Goal: Task Accomplishment & Management: Manage account settings

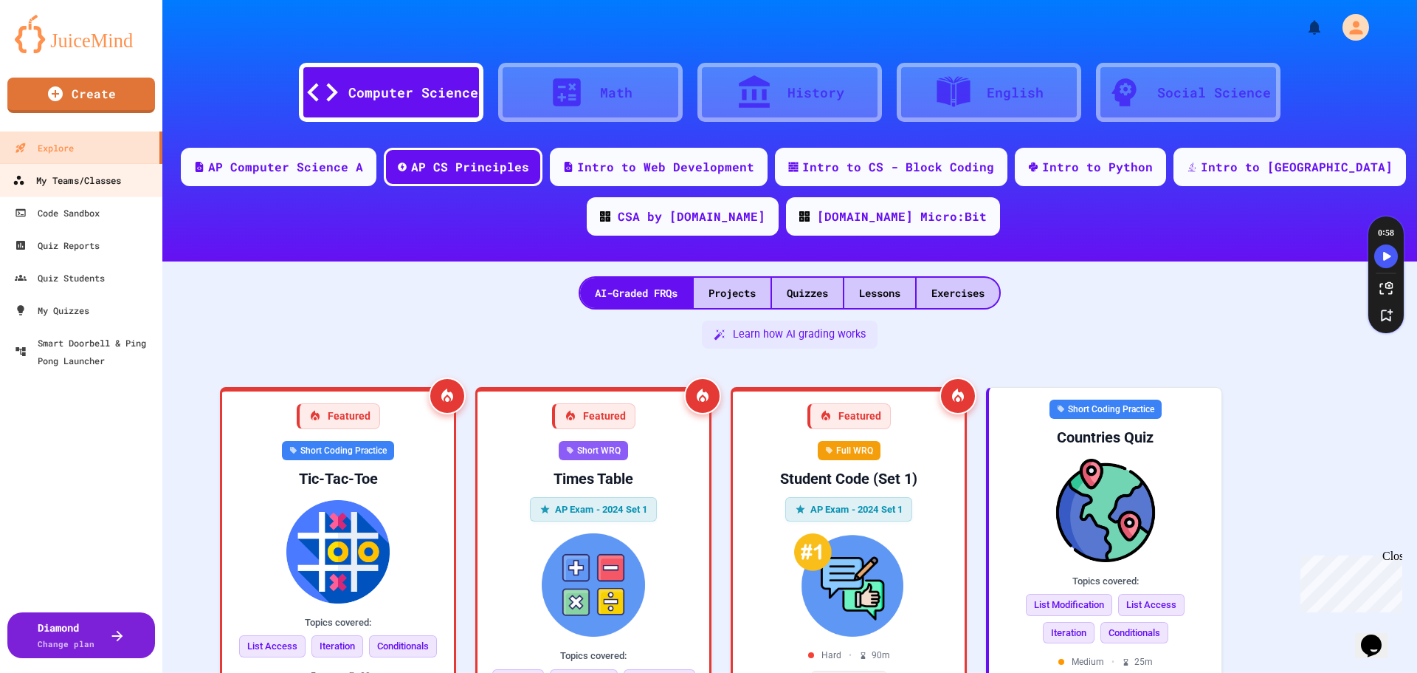
click at [89, 177] on div "My Teams/Classes" at bounding box center [67, 180] width 109 height 18
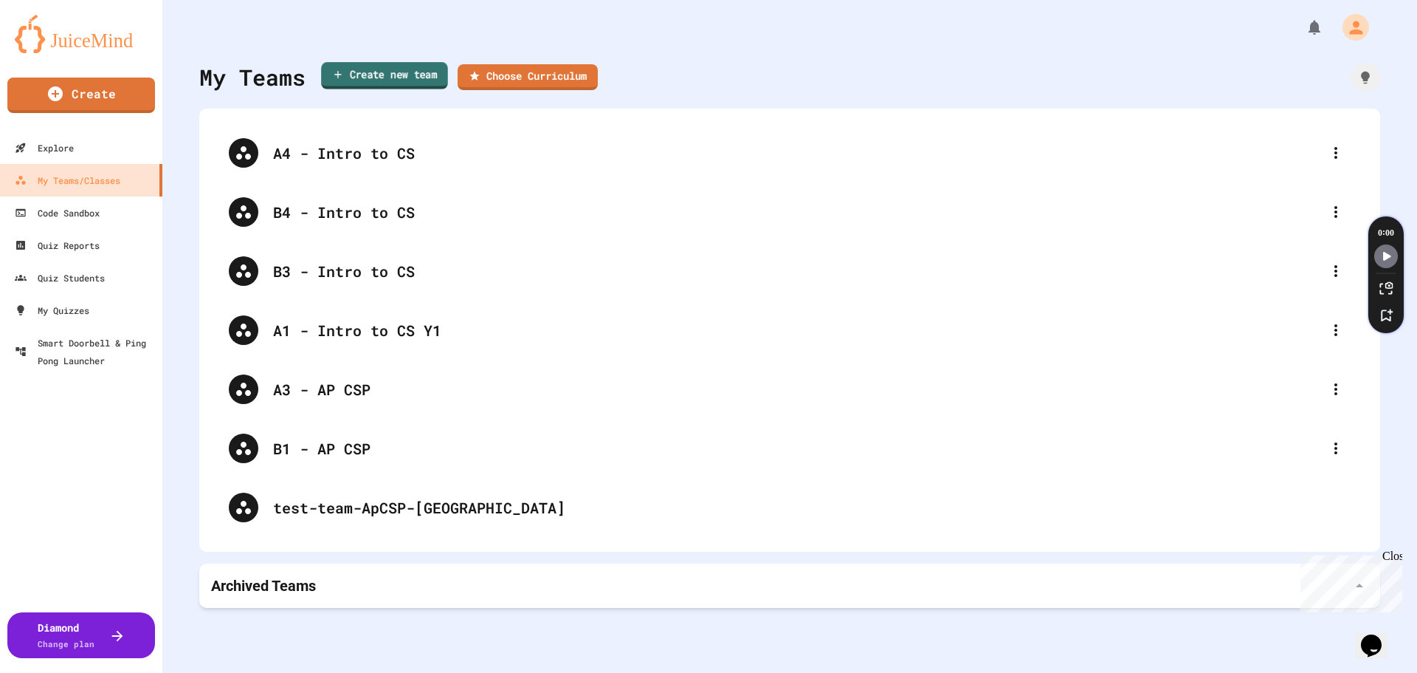
click at [359, 75] on link "Create new team" at bounding box center [384, 75] width 127 height 27
type input "**********"
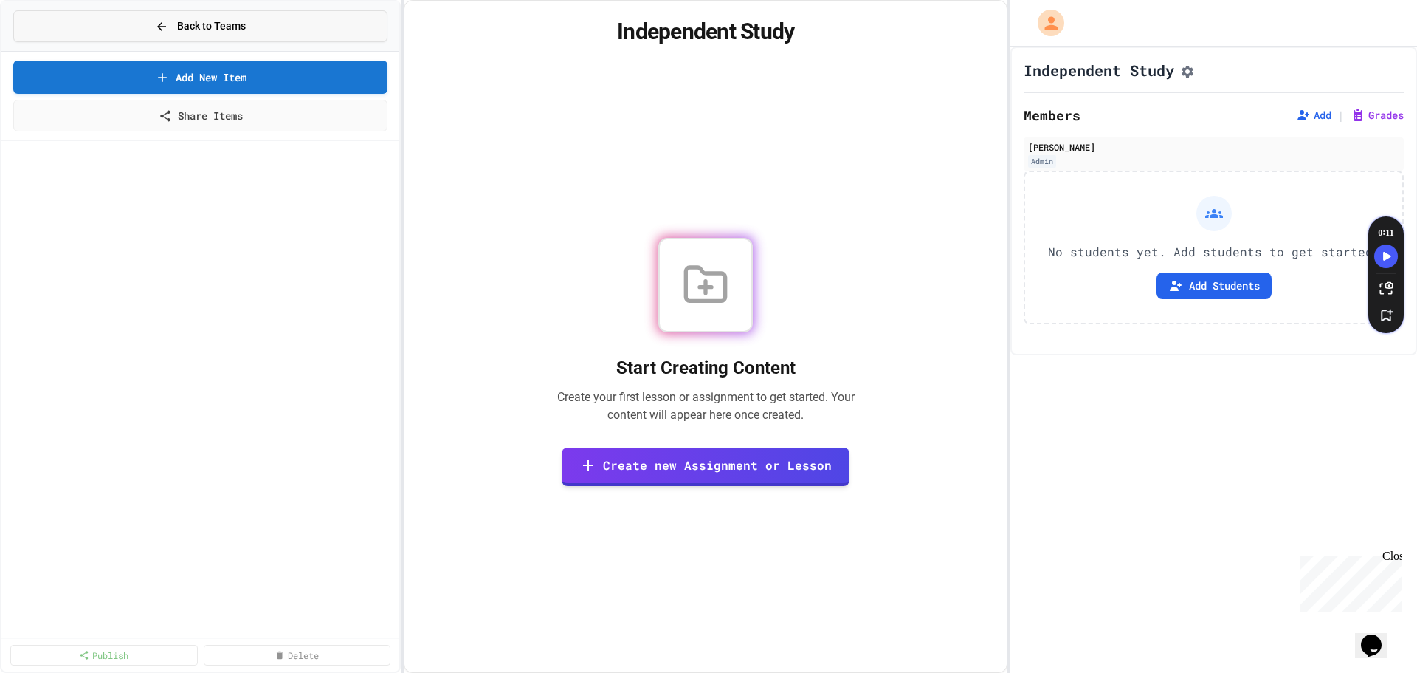
click at [148, 18] on button "Back to Teams" at bounding box center [200, 26] width 374 height 32
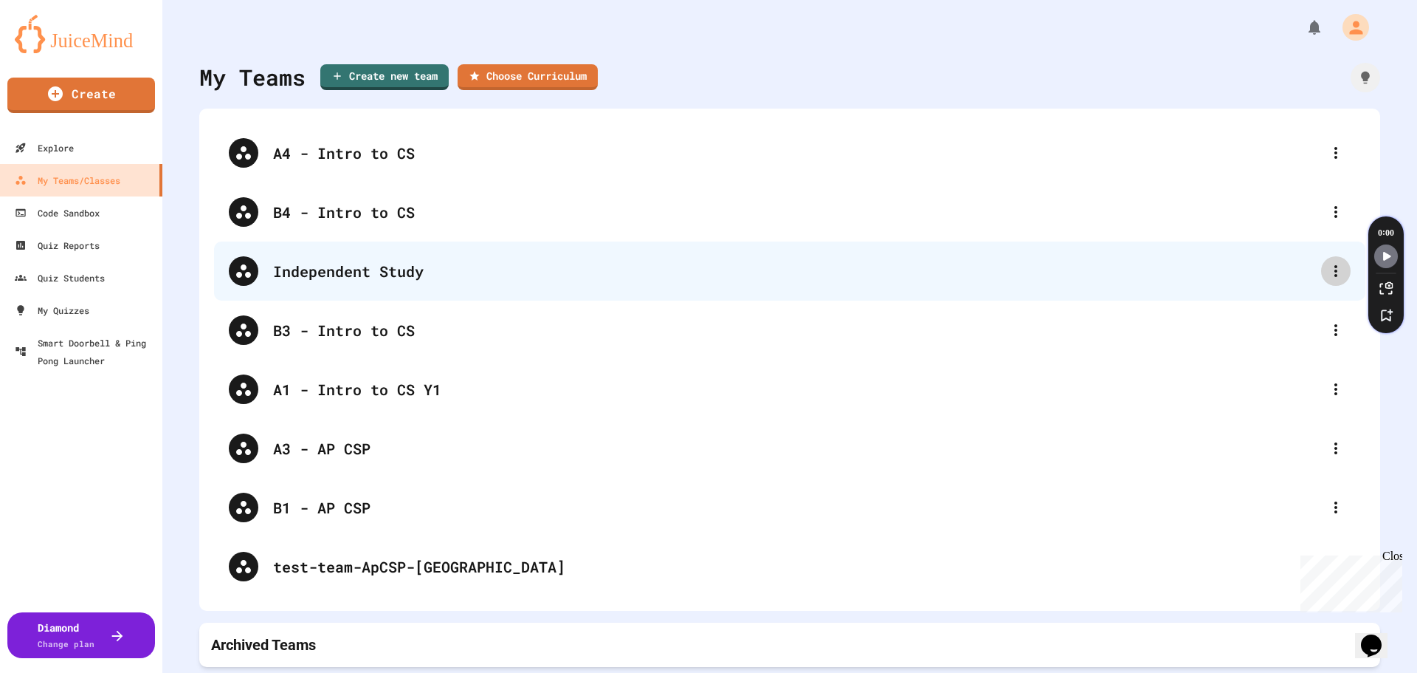
click at [1327, 273] on icon at bounding box center [1336, 271] width 18 height 18
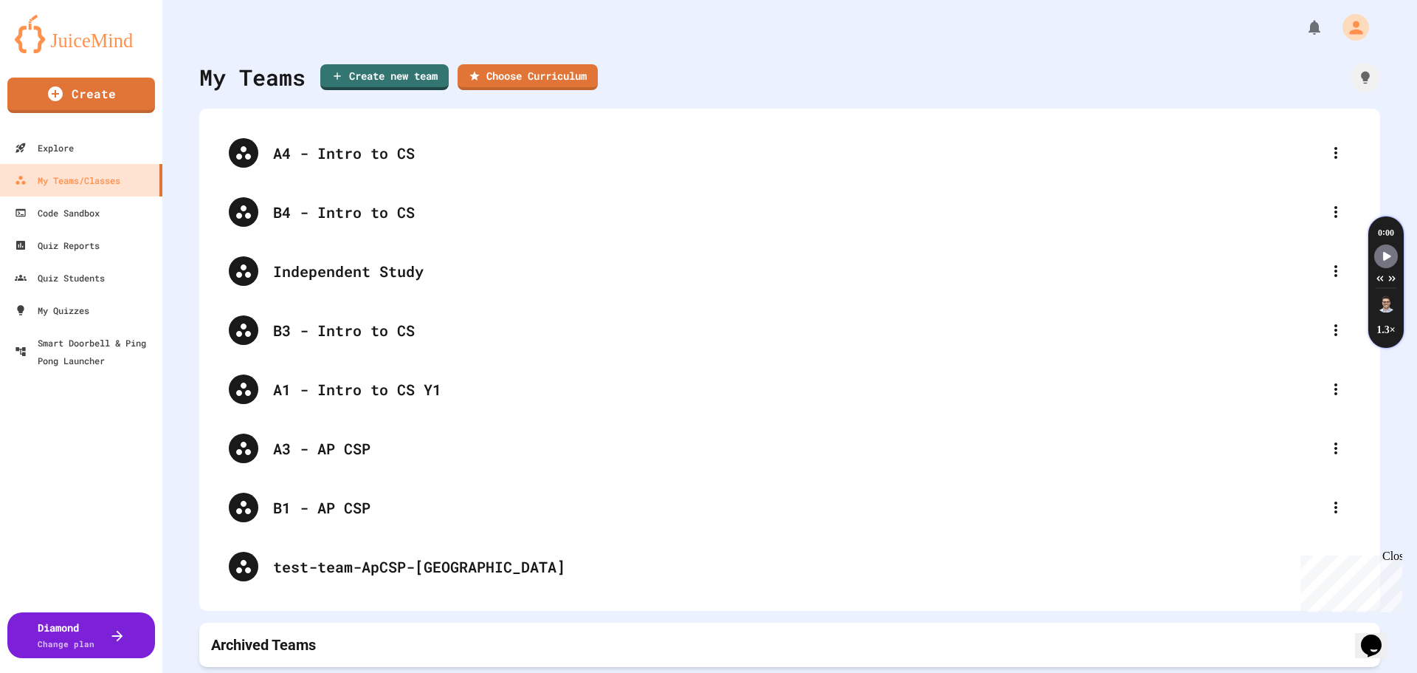
drag, startPoint x: 1324, startPoint y: 306, endPoint x: 1321, endPoint y: 333, distance: 27.4
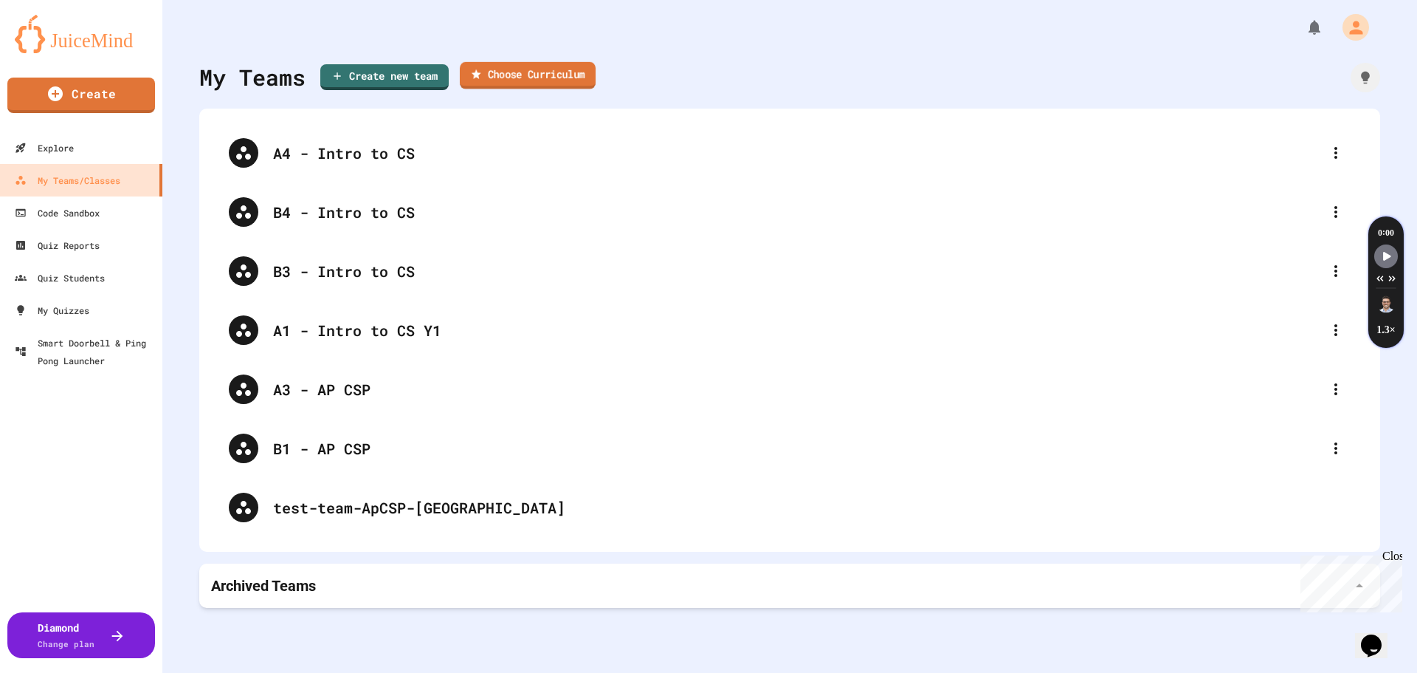
click at [521, 75] on link "Choose Curriculum" at bounding box center [528, 75] width 136 height 27
type input "**********"
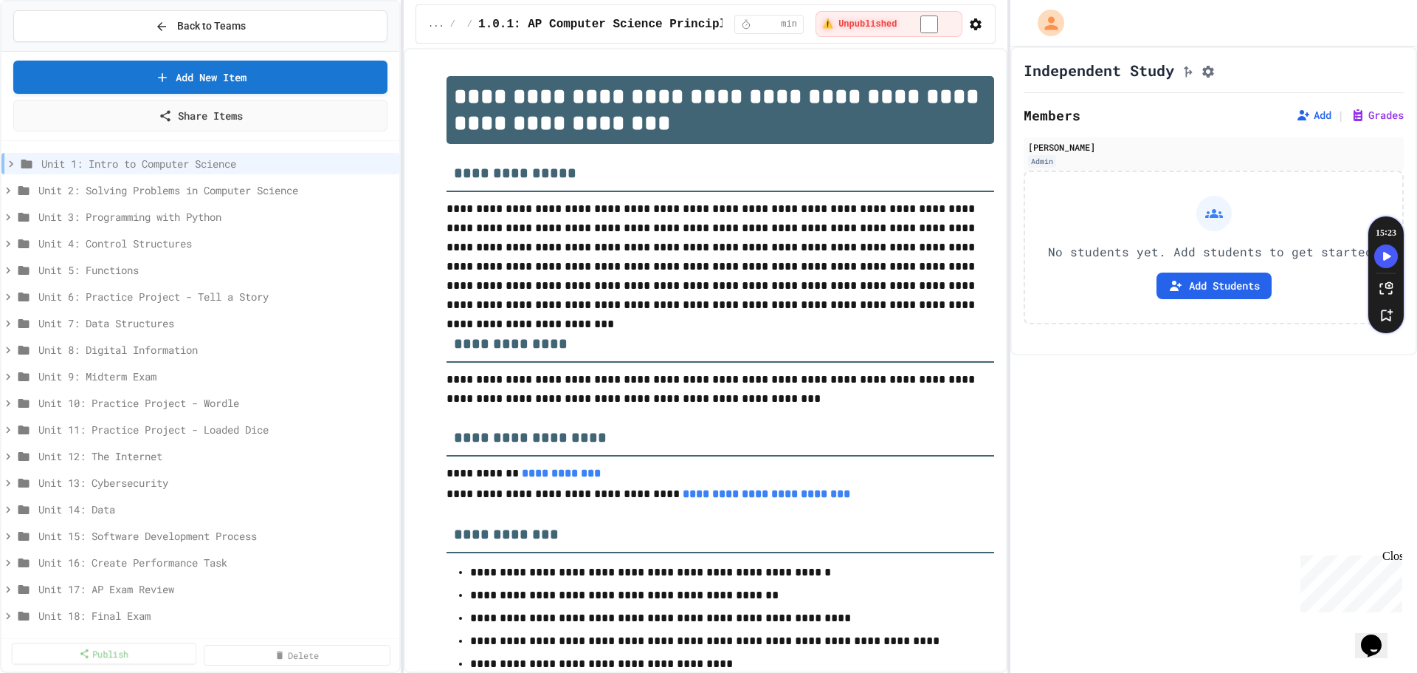
click at [109, 656] on link "Publish" at bounding box center [104, 652] width 185 height 21
click at [376, 250] on div "Unit 4: Control Structures" at bounding box center [200, 243] width 398 height 21
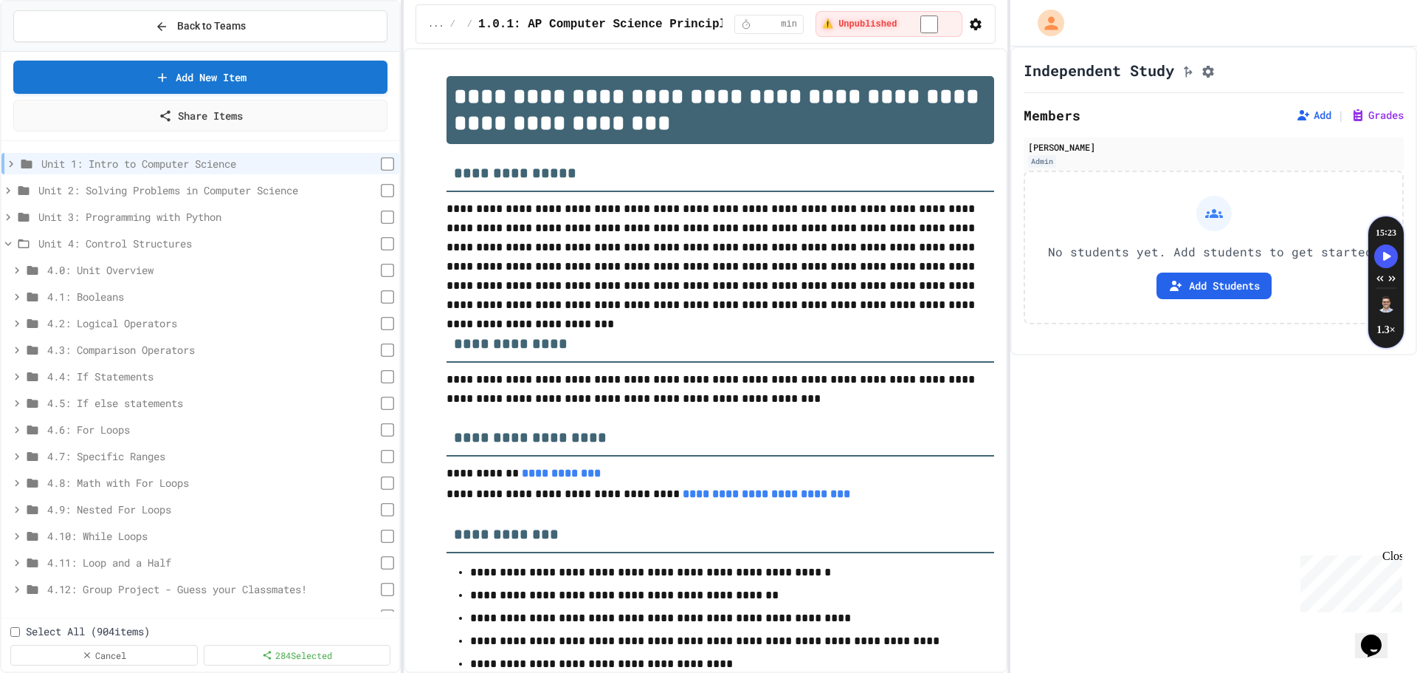
click at [375, 283] on div "4.0: Unit Overview" at bounding box center [200, 272] width 398 height 27
click at [10, 243] on icon at bounding box center [8, 243] width 7 height 4
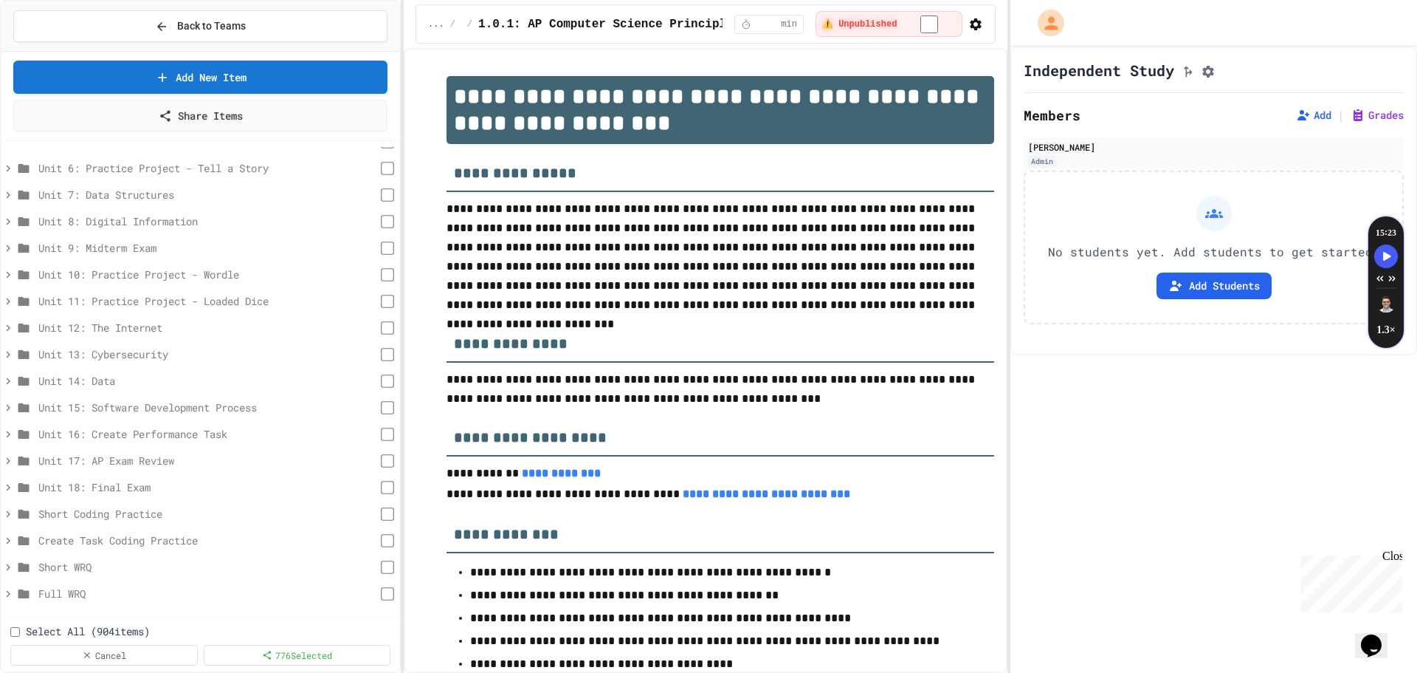
scroll to position [159, 0]
click at [300, 658] on link "904 Selected" at bounding box center [296, 652] width 185 height 21
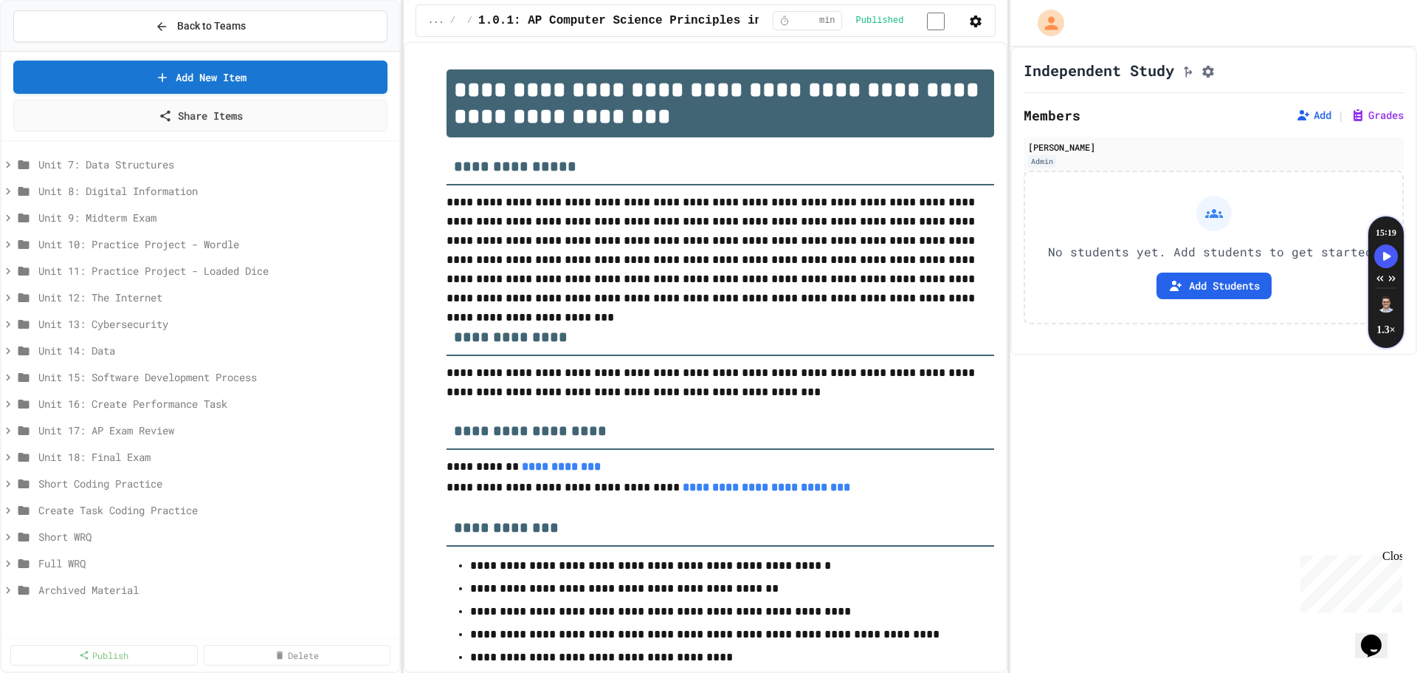
scroll to position [138, 0]
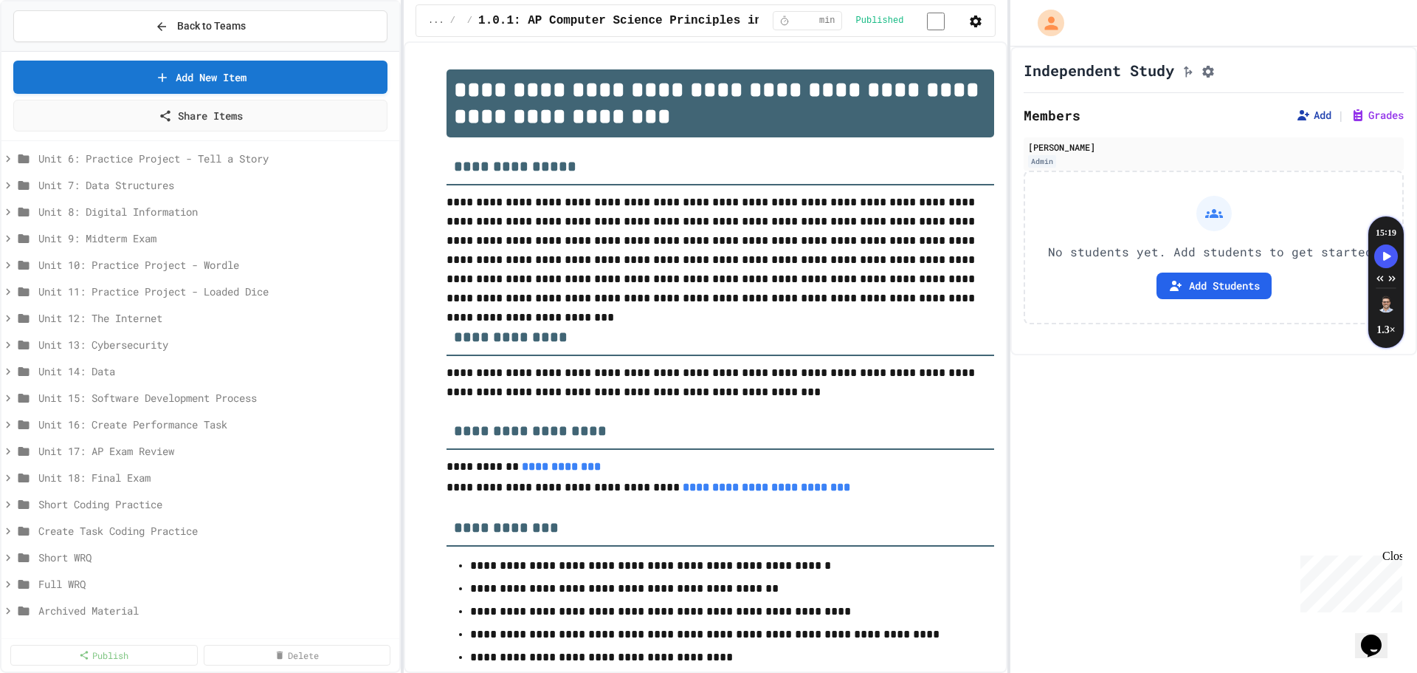
click at [1305, 119] on button "Add" at bounding box center [1313, 115] width 35 height 15
click at [1194, 291] on button "Add Students" at bounding box center [1214, 285] width 115 height 27
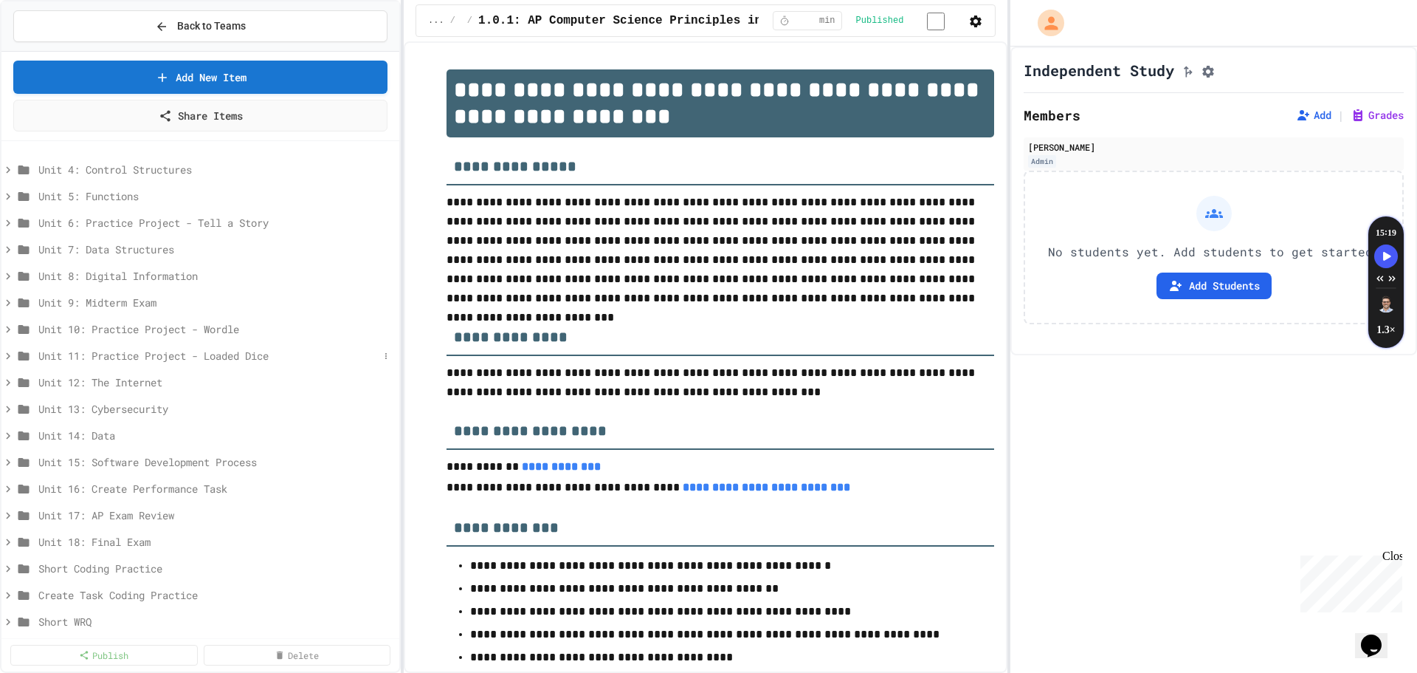
scroll to position [0, 0]
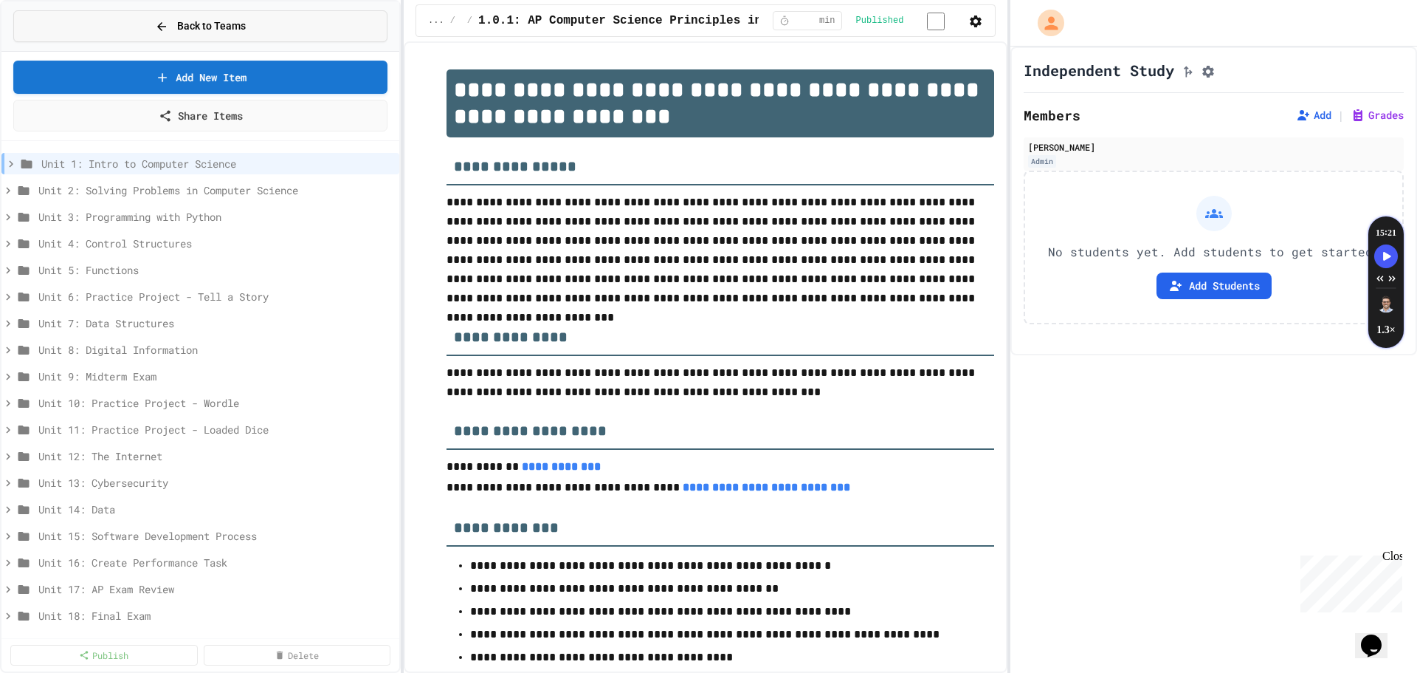
click at [225, 36] on button "Back to Teams" at bounding box center [200, 26] width 374 height 32
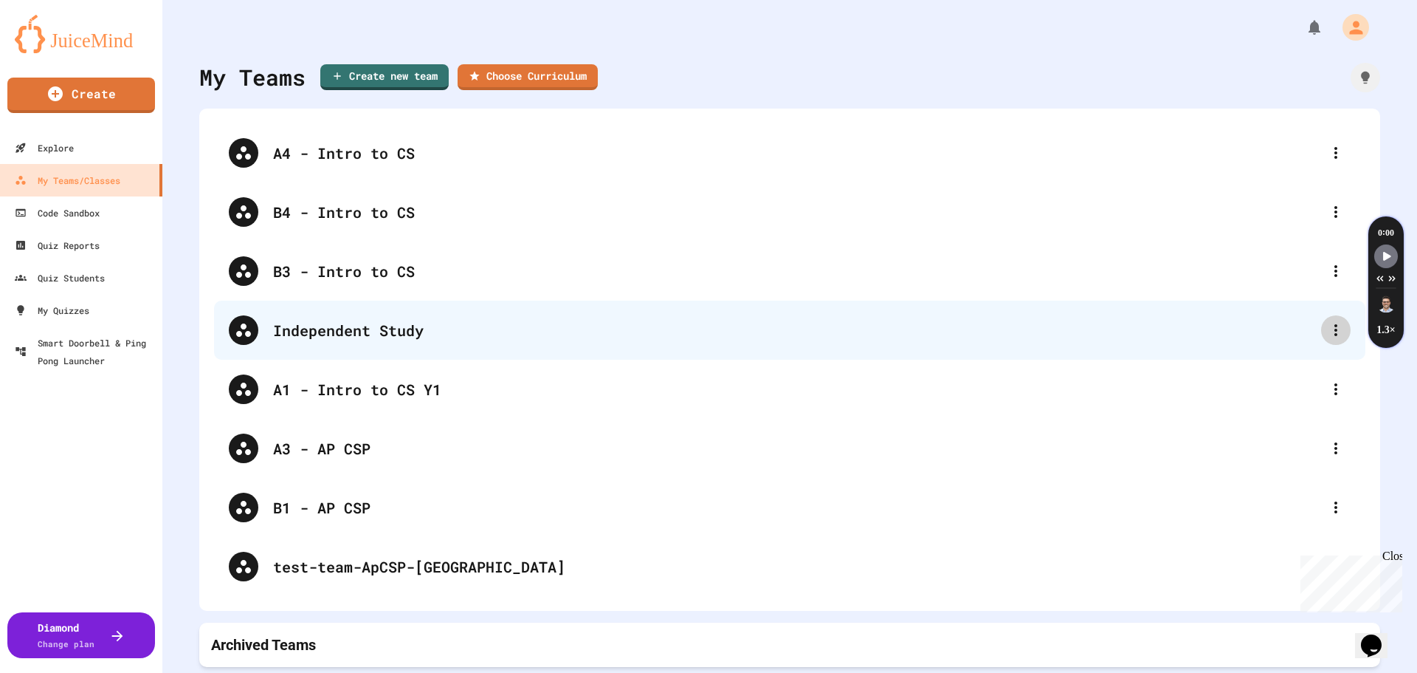
click at [1327, 336] on icon at bounding box center [1336, 330] width 18 height 18
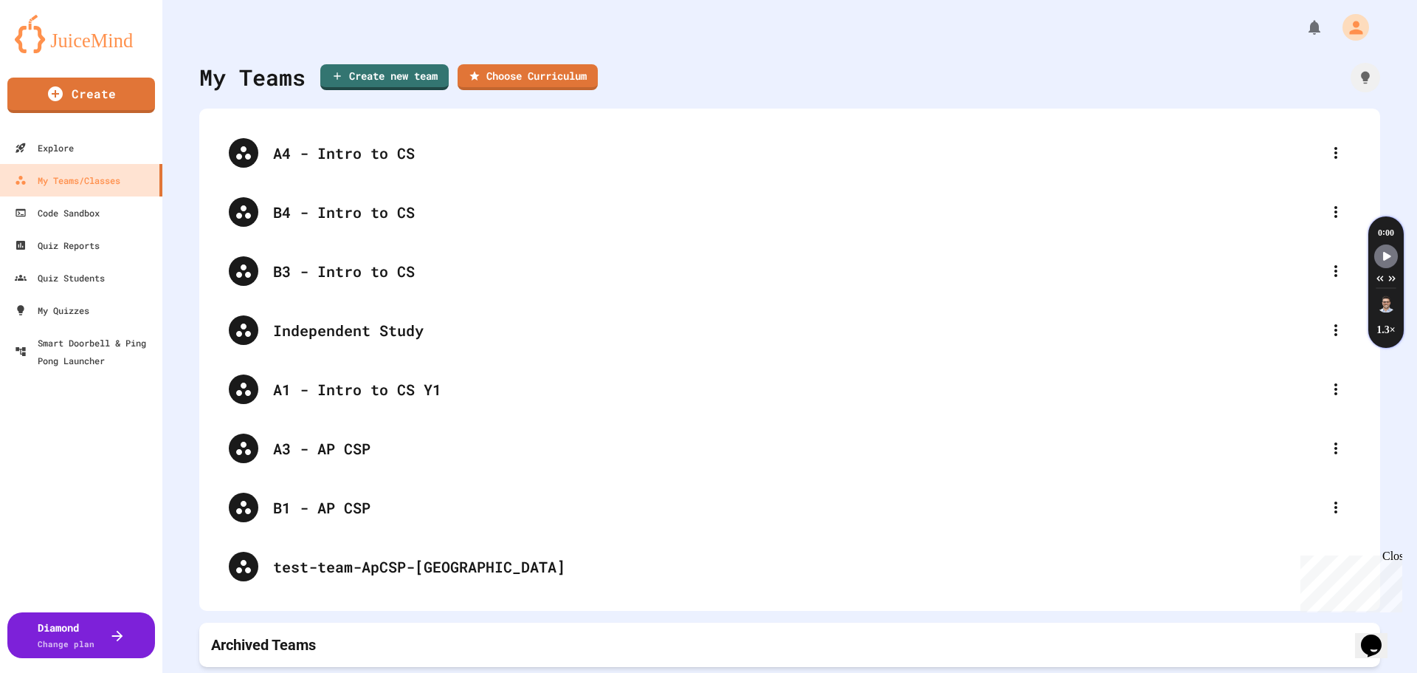
type input "**********"
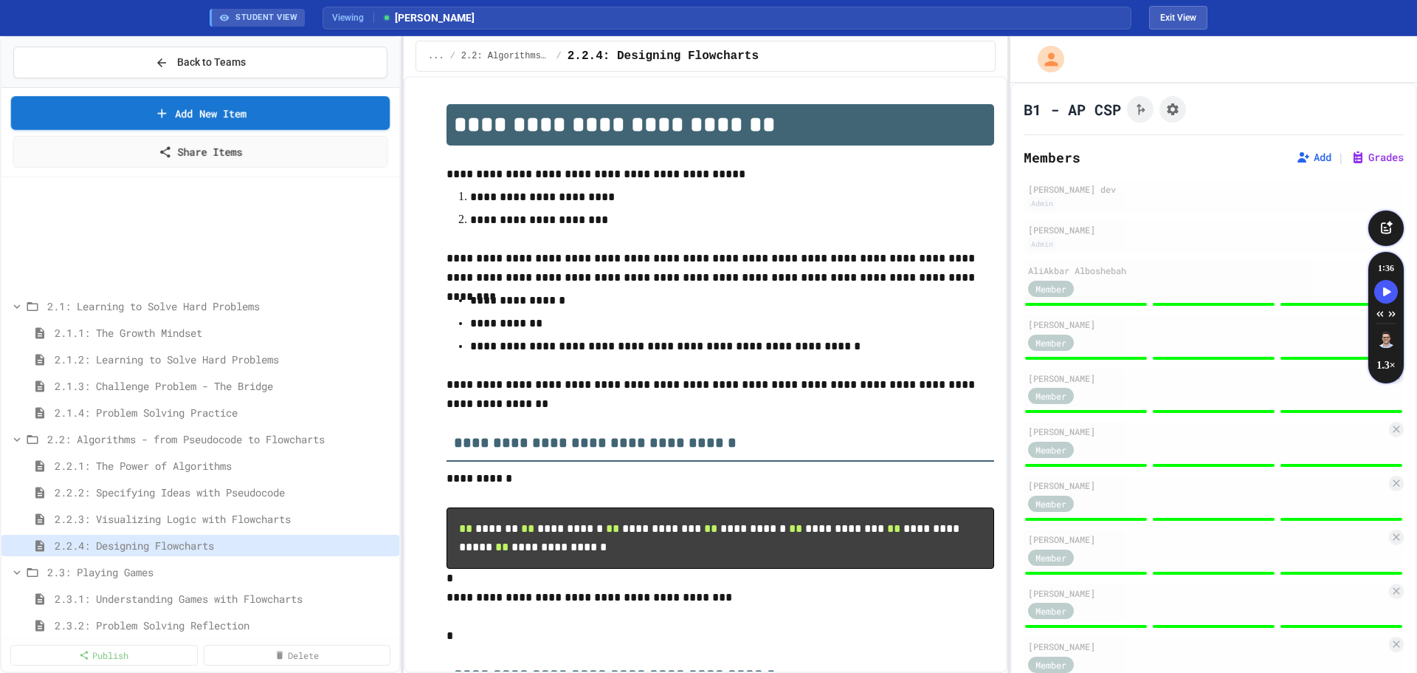
scroll to position [1008, 0]
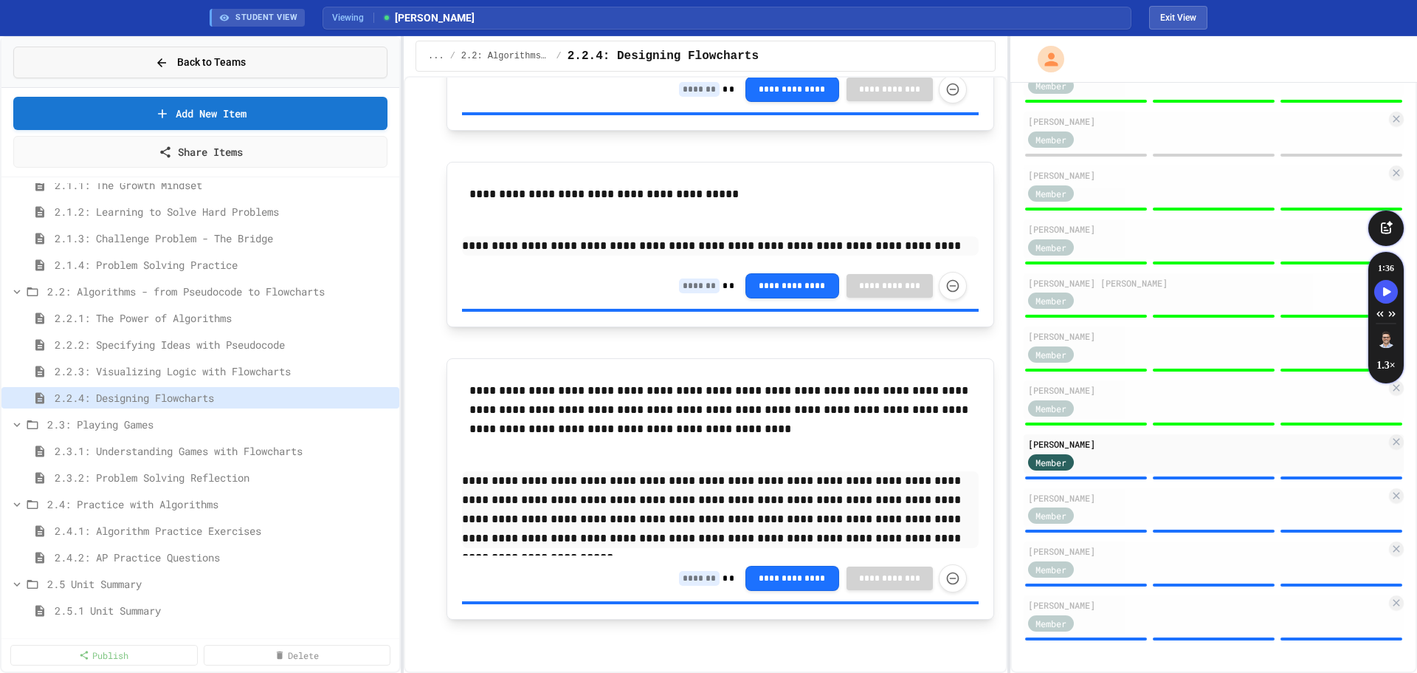
click at [109, 60] on button "Back to Teams" at bounding box center [200, 63] width 374 height 32
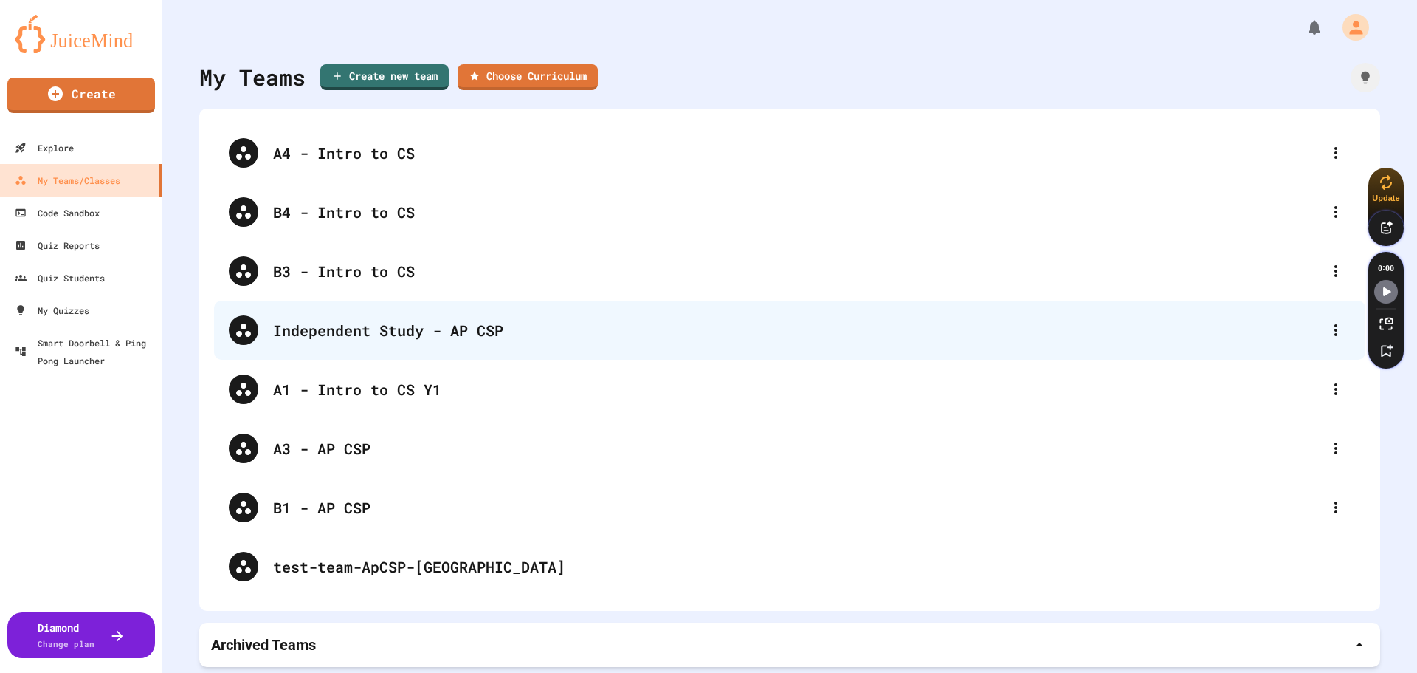
click at [304, 337] on div "Independent Study - AP CSP" at bounding box center [797, 330] width 1048 height 22
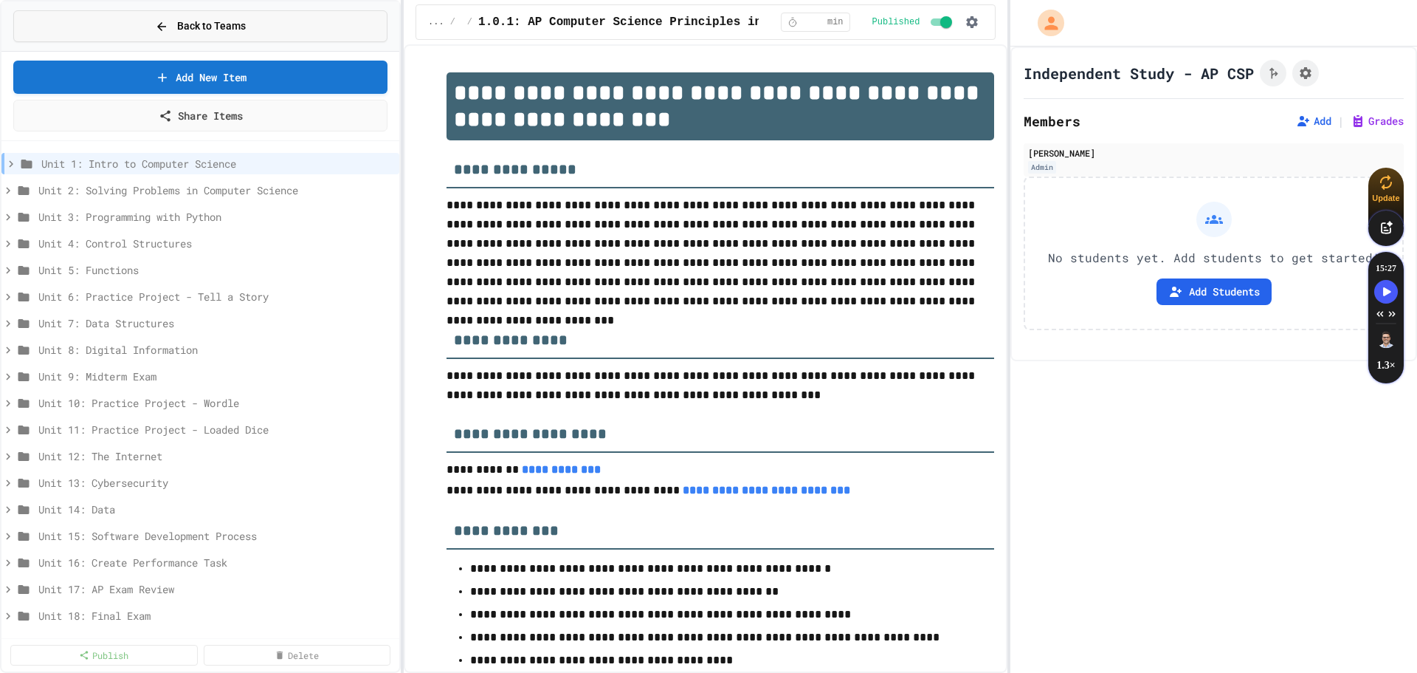
click at [142, 24] on button "Back to Teams" at bounding box center [200, 26] width 374 height 32
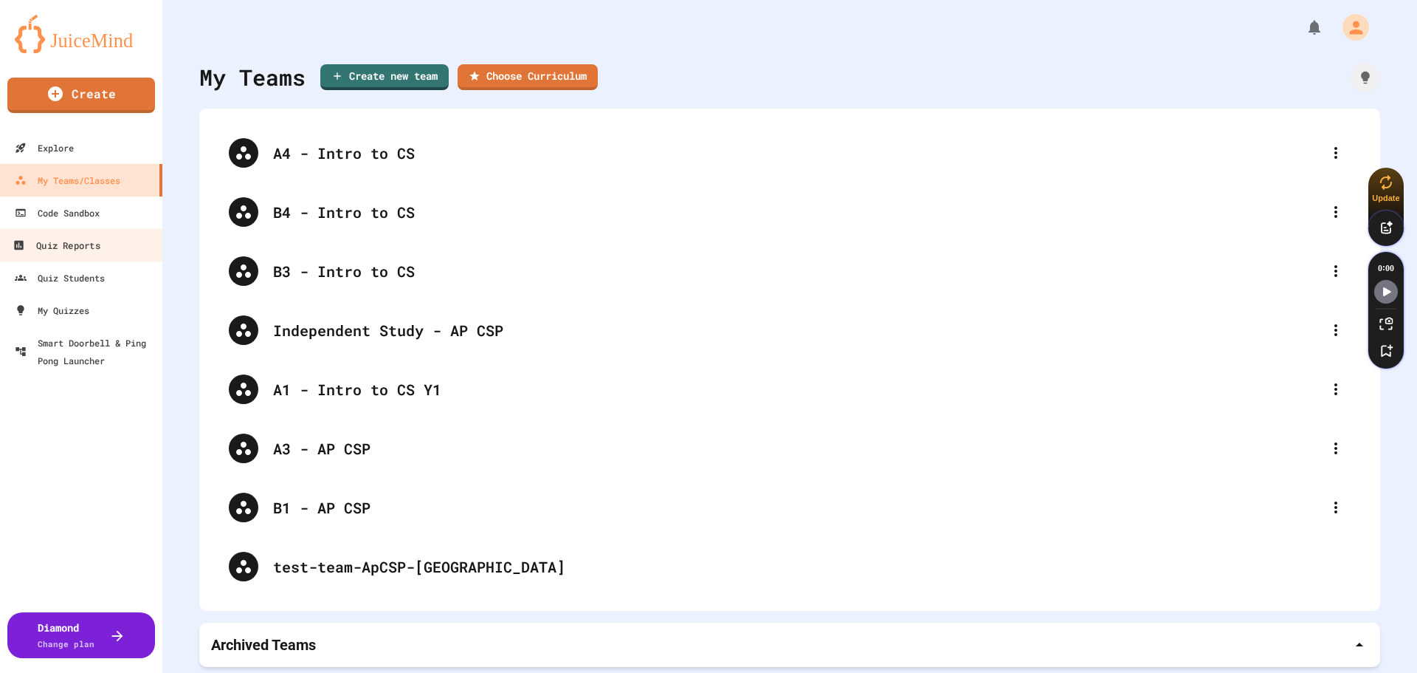
scroll to position [5, 0]
click at [62, 153] on div "Explore" at bounding box center [43, 148] width 61 height 18
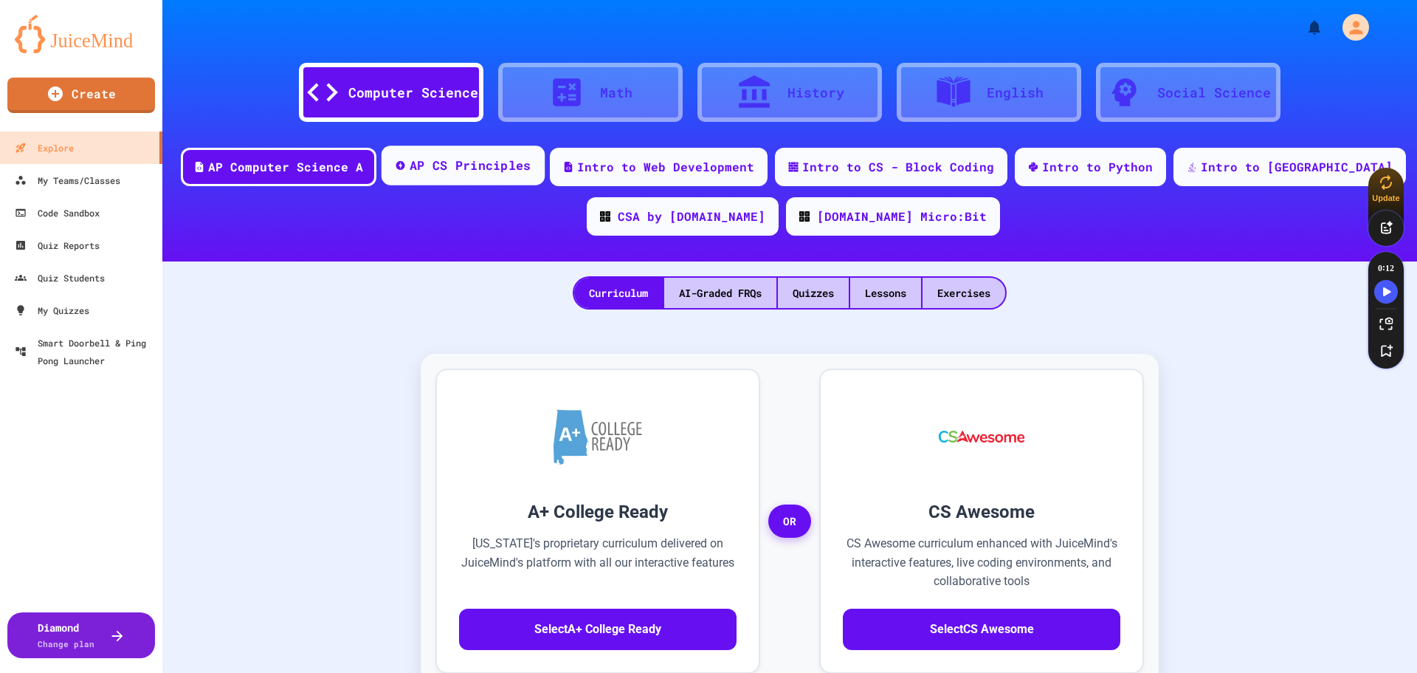
click at [518, 168] on div "AP CS Principles" at bounding box center [471, 166] width 122 height 18
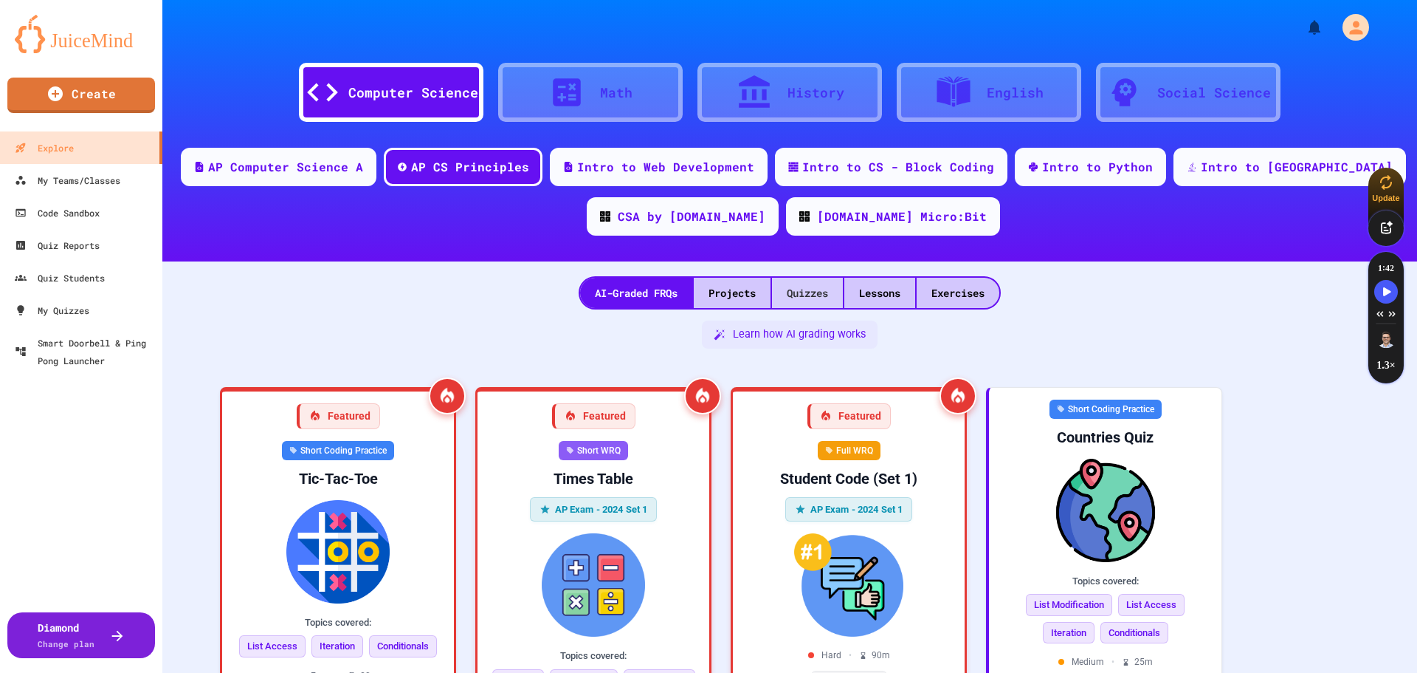
click at [805, 300] on div "Quizzes" at bounding box center [807, 293] width 71 height 30
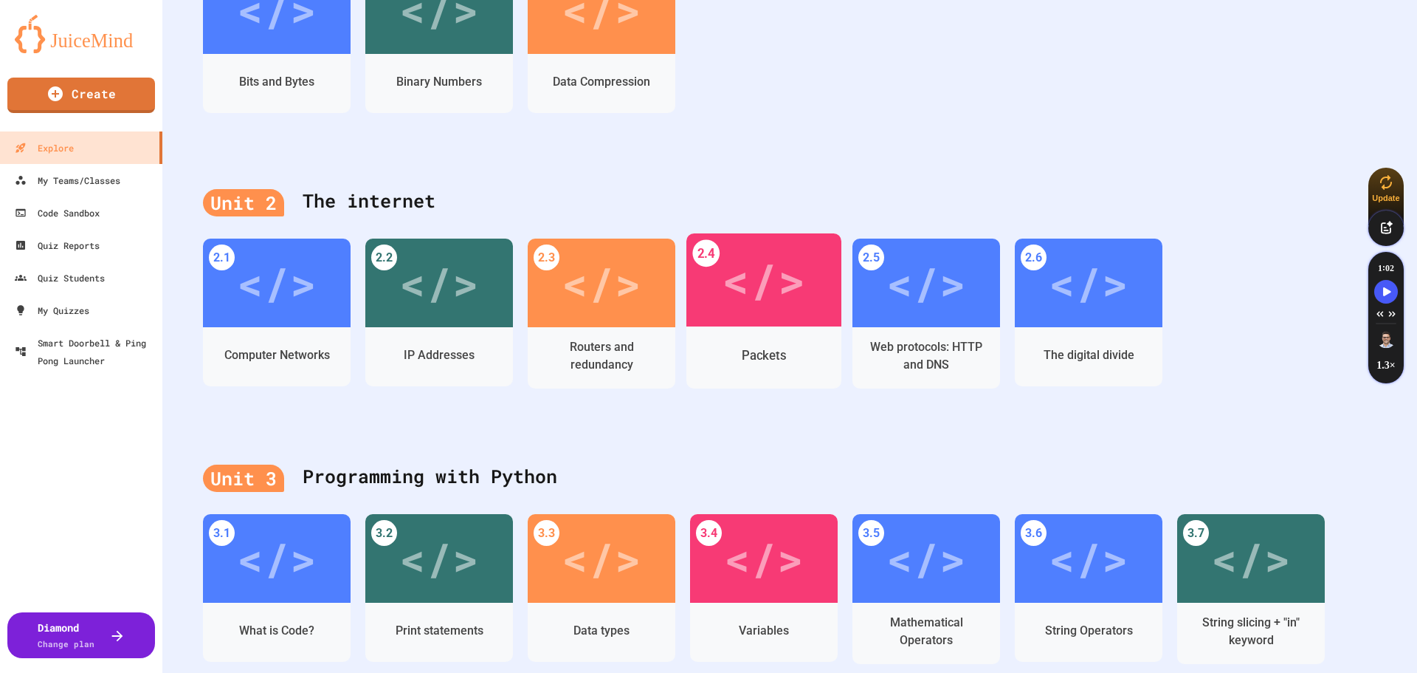
scroll to position [443, 0]
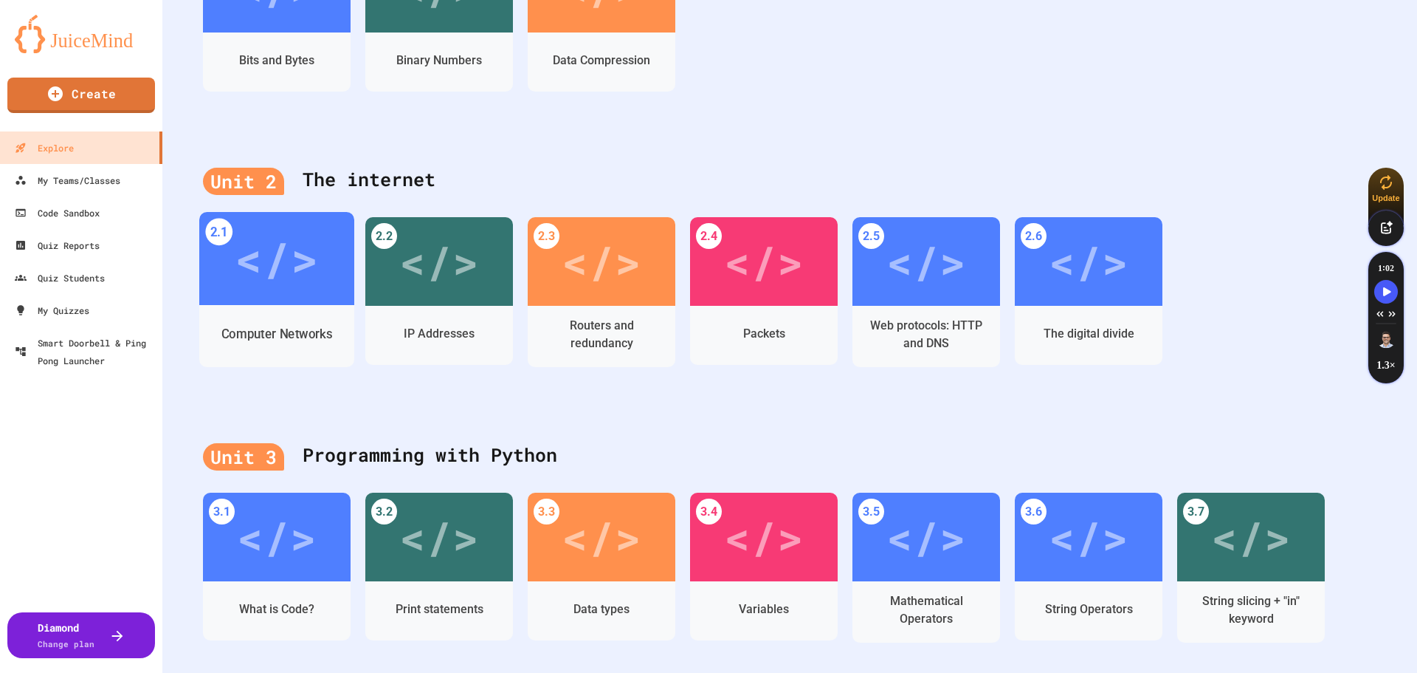
click at [266, 330] on div "Computer Networks" at bounding box center [276, 334] width 111 height 18
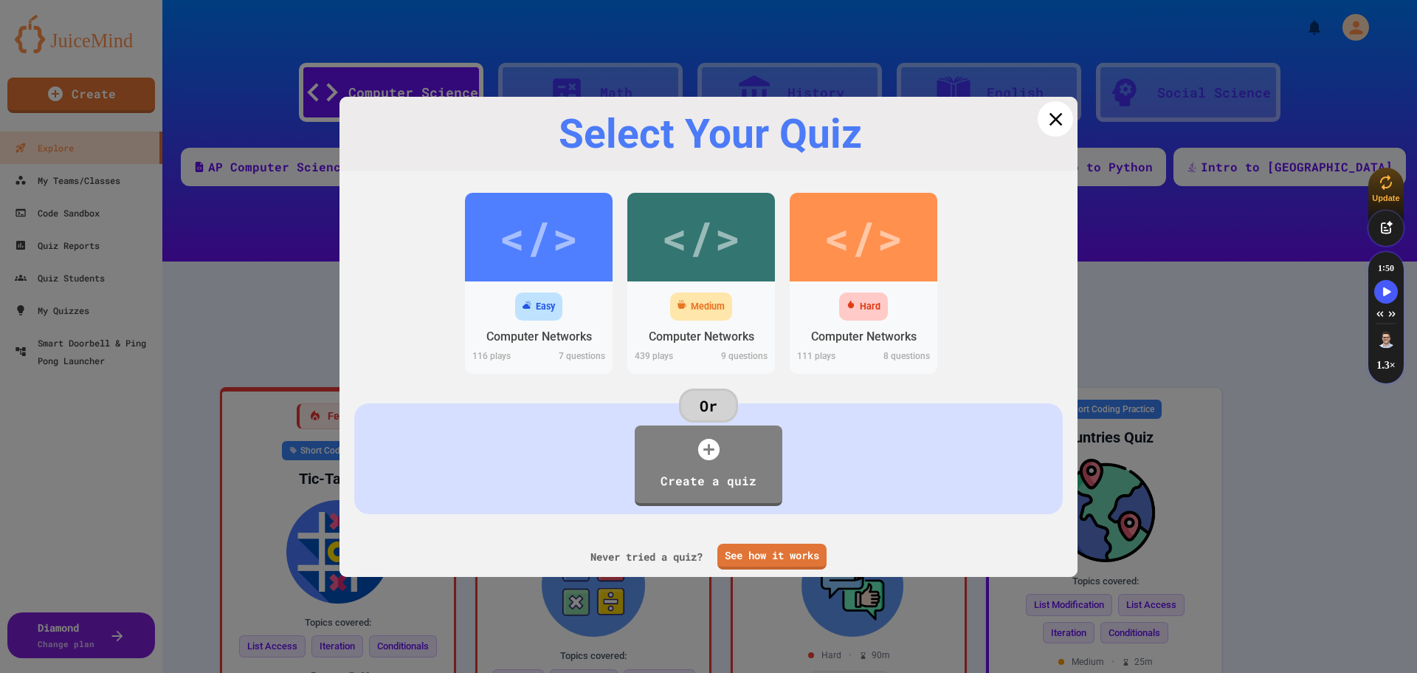
click at [1049, 120] on icon at bounding box center [1055, 118] width 13 height 13
